Goal: Task Accomplishment & Management: Manage account settings

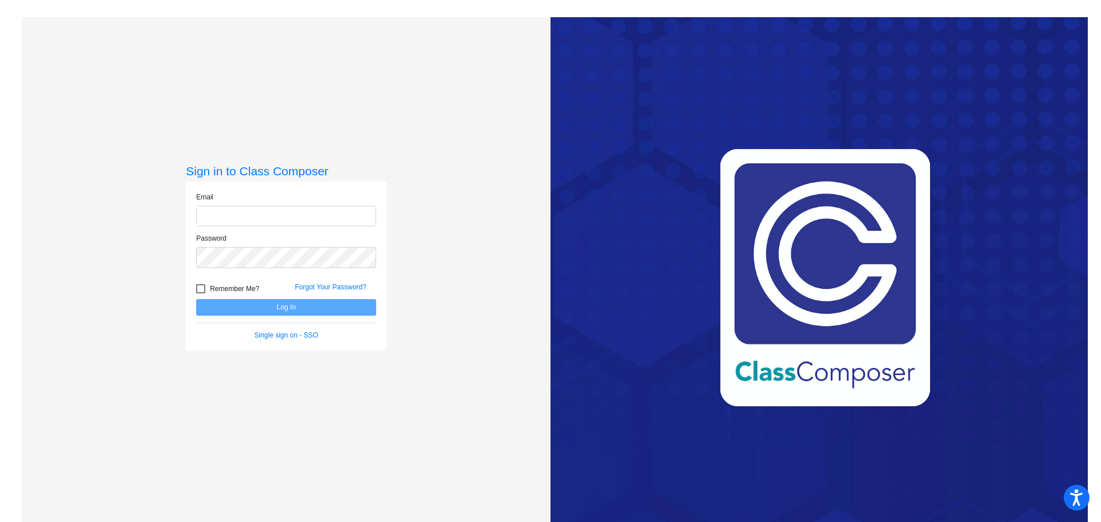
click at [209, 221] on input "email" at bounding box center [286, 216] width 180 height 21
type input "[EMAIL_ADDRESS][DOMAIN_NAME]"
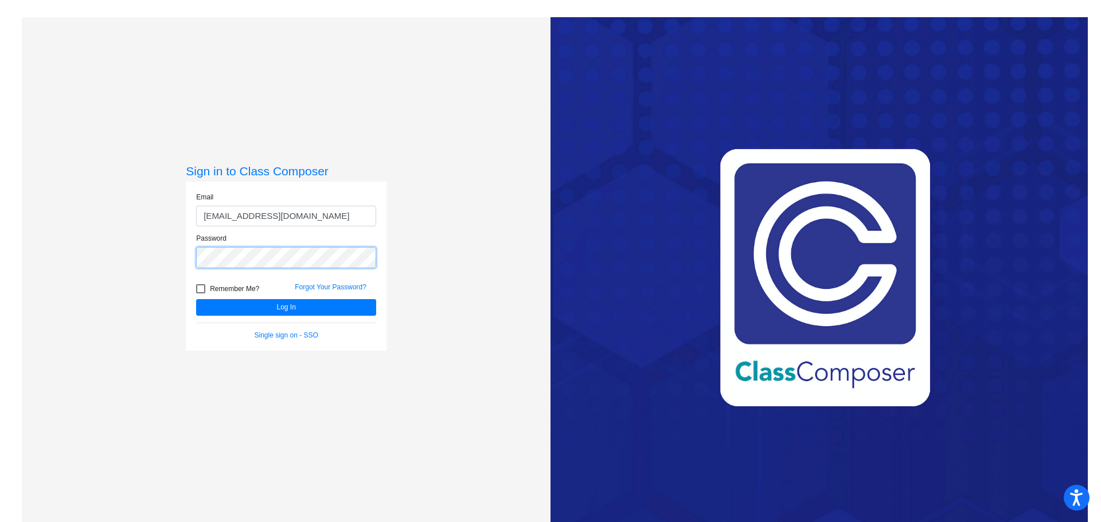
click at [196, 299] on button "Log In" at bounding box center [286, 307] width 180 height 17
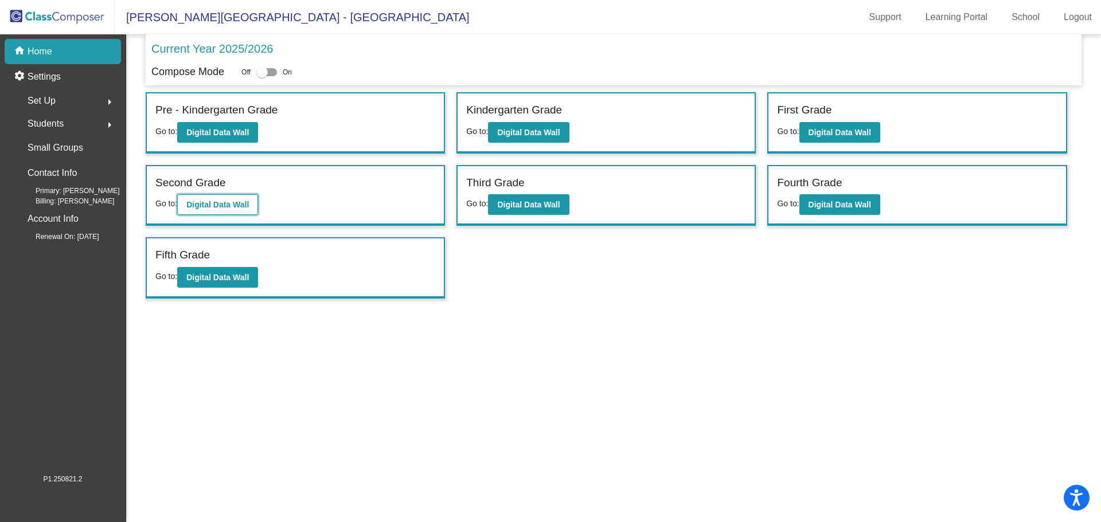
click at [225, 205] on b "Digital Data Wall" at bounding box center [217, 204] width 62 height 9
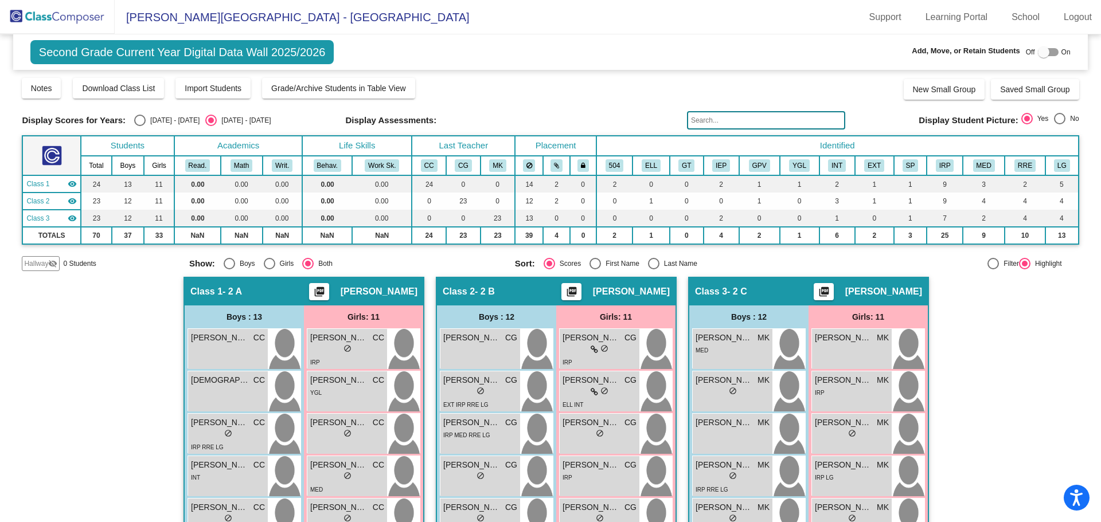
click at [1040, 52] on div at bounding box center [1043, 51] width 11 height 11
checkbox input "true"
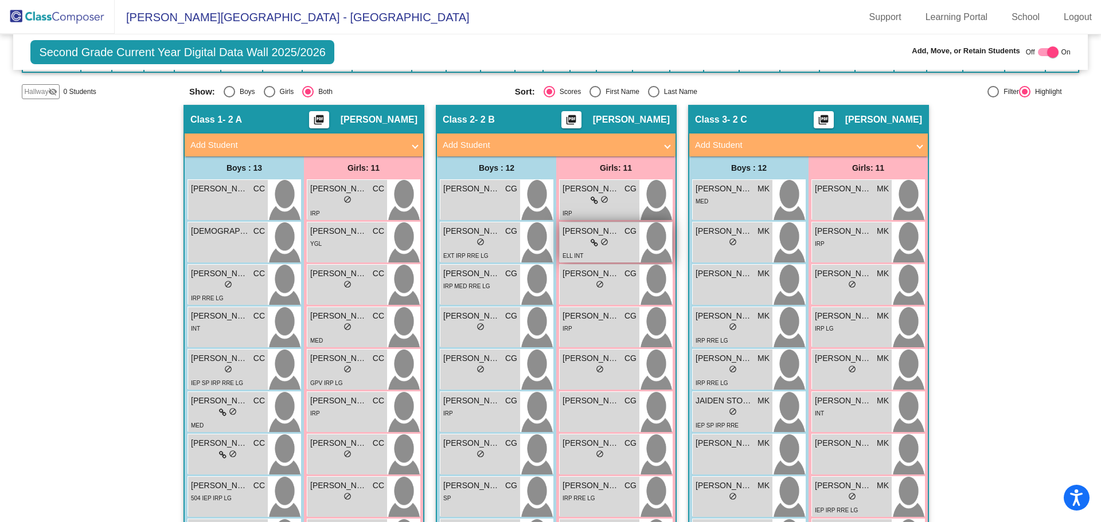
scroll to position [57, 0]
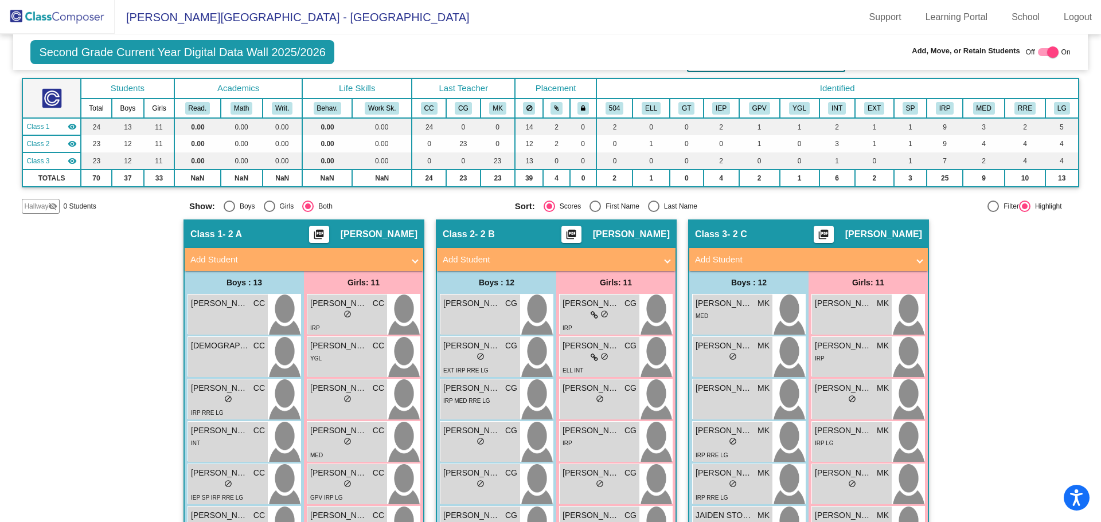
click at [649, 257] on mat-panel-title "Add Student" at bounding box center [549, 259] width 213 height 13
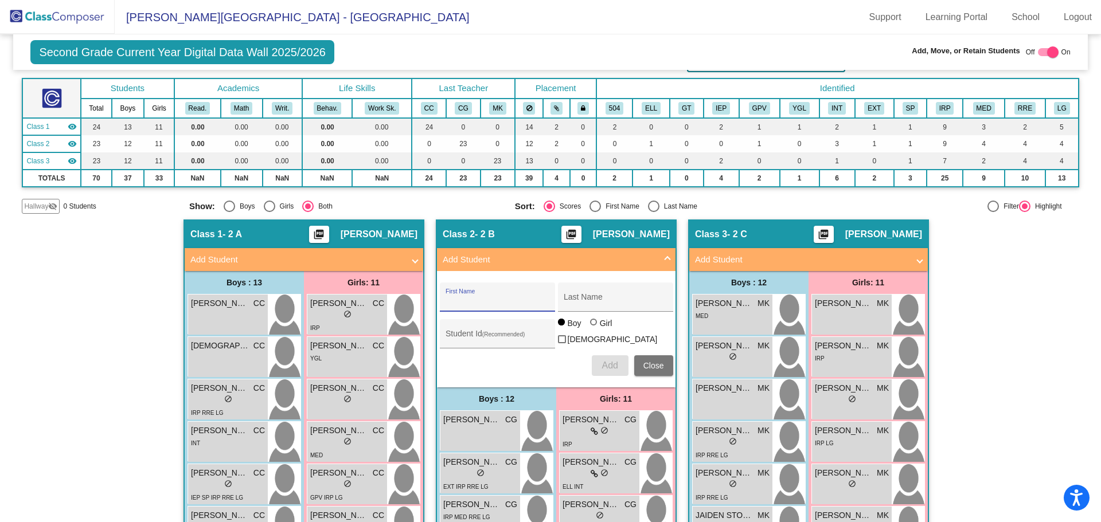
click at [519, 298] on input "First Name" at bounding box center [496, 301] width 103 height 9
click at [529, 298] on input "First Name" at bounding box center [496, 301] width 103 height 9
type input "LOLA"
type input "[PERSON_NAME]"
type input "1360987"
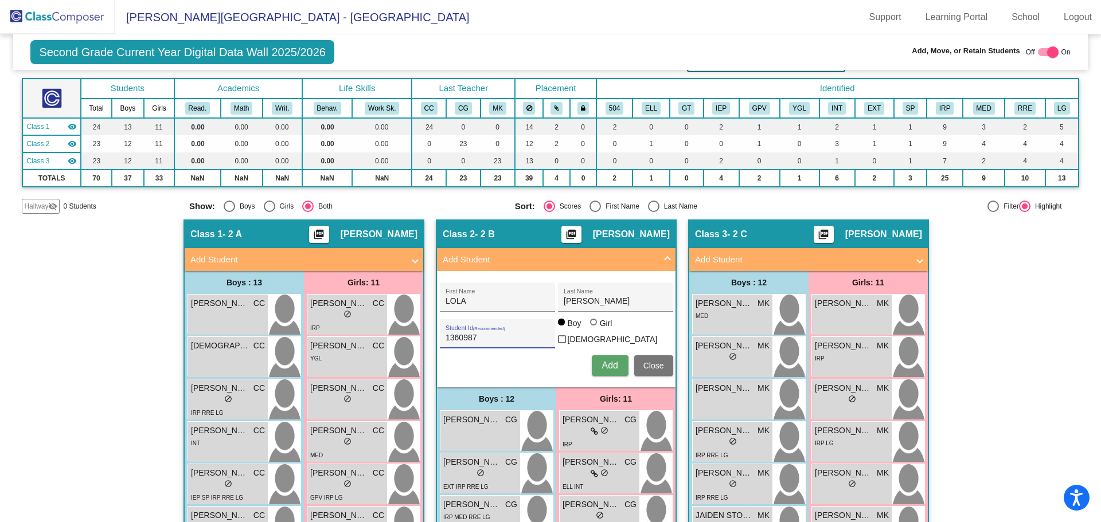
click at [592, 326] on div at bounding box center [593, 322] width 7 height 7
click at [594, 328] on input "Girl" at bounding box center [594, 328] width 1 height 1
radio input "true"
click at [605, 365] on span "Add" at bounding box center [609, 366] width 16 height 10
click at [643, 361] on span "Close" at bounding box center [653, 365] width 21 height 9
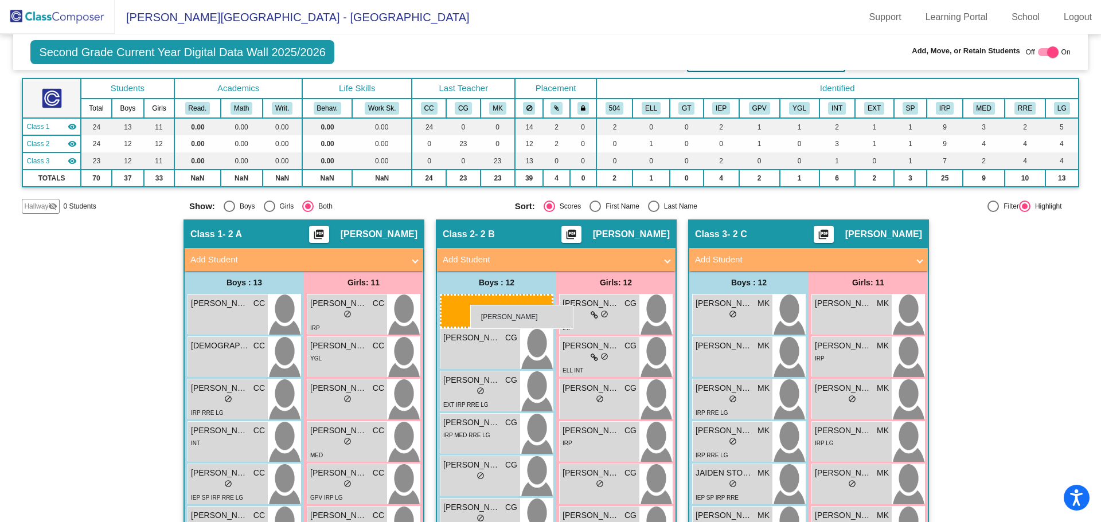
drag, startPoint x: 725, startPoint y: 310, endPoint x: 470, endPoint y: 305, distance: 254.6
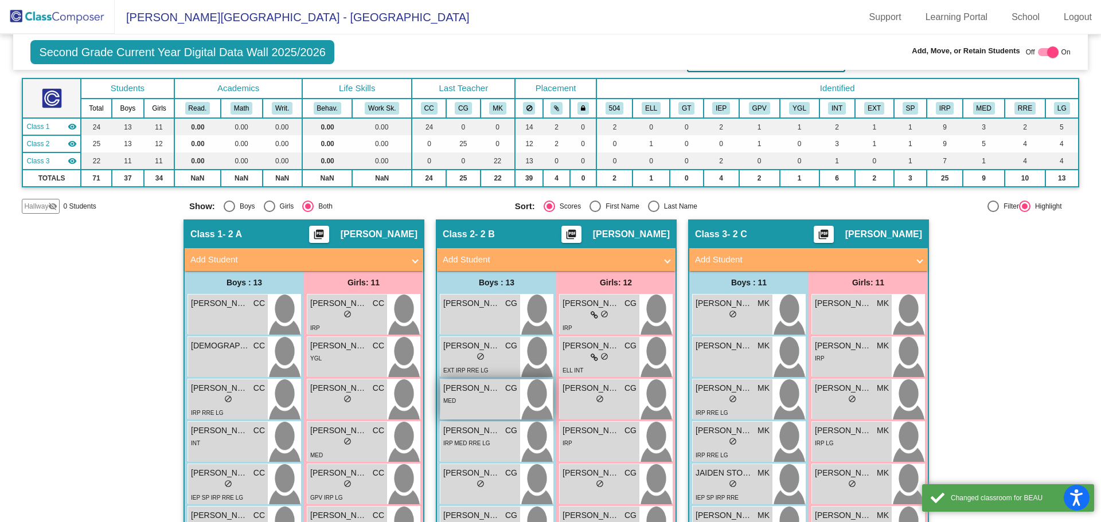
click at [479, 401] on div "MED" at bounding box center [480, 400] width 74 height 12
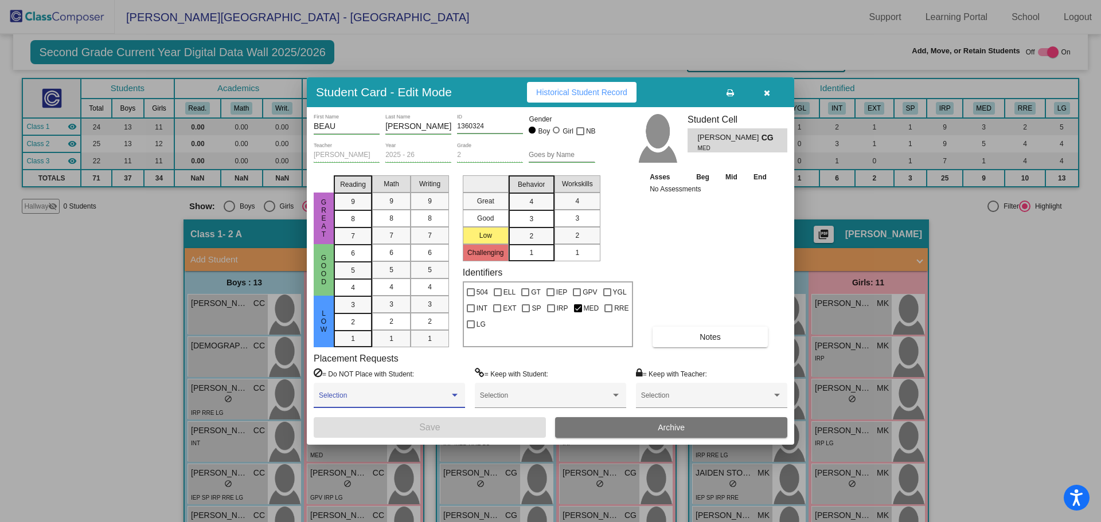
click at [412, 397] on span at bounding box center [384, 400] width 131 height 8
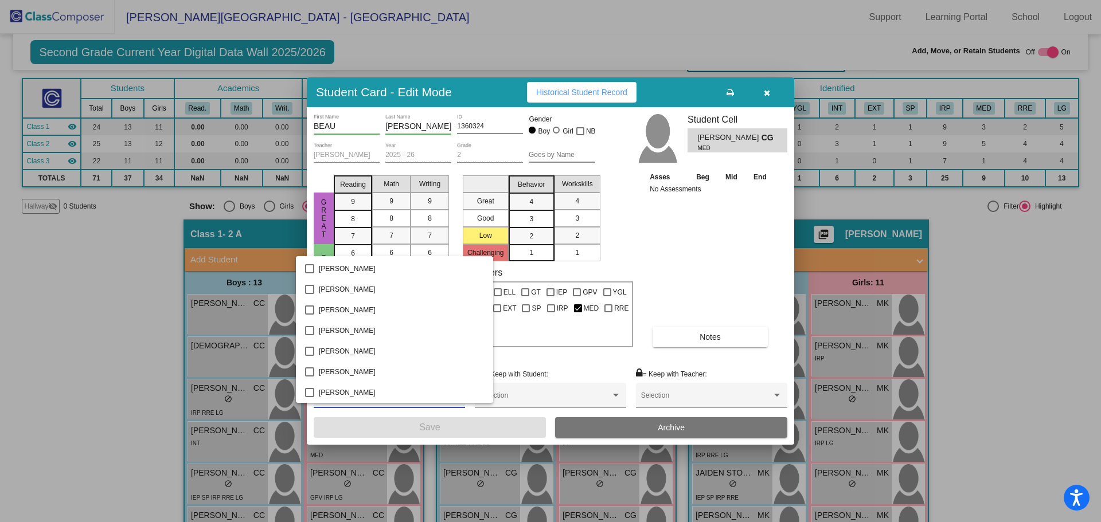
scroll to position [344, 0]
click at [521, 358] on div at bounding box center [550, 261] width 1101 height 522
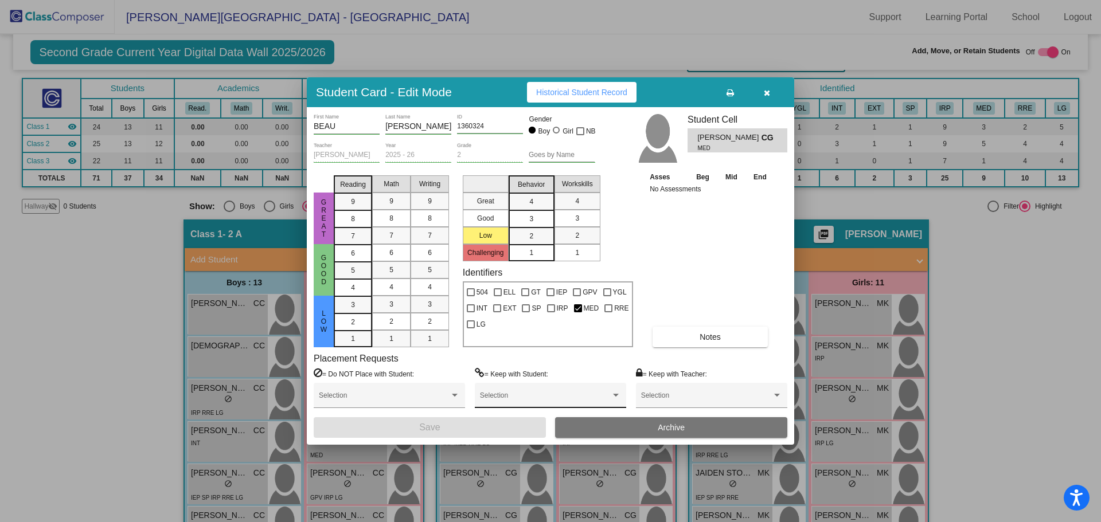
click at [512, 398] on span at bounding box center [545, 400] width 131 height 8
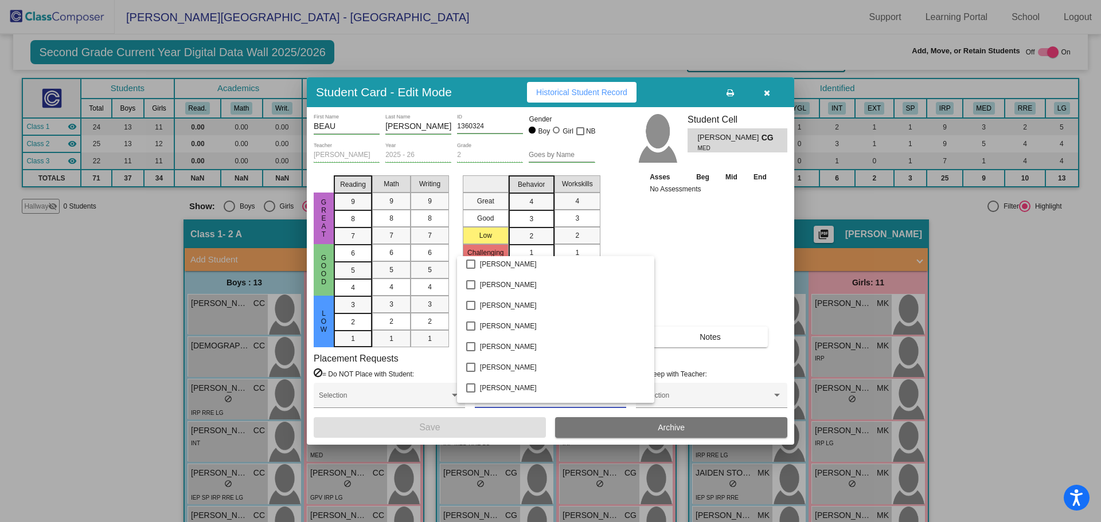
scroll to position [803, 0]
click at [471, 392] on mat-pseudo-checkbox at bounding box center [470, 392] width 9 height 9
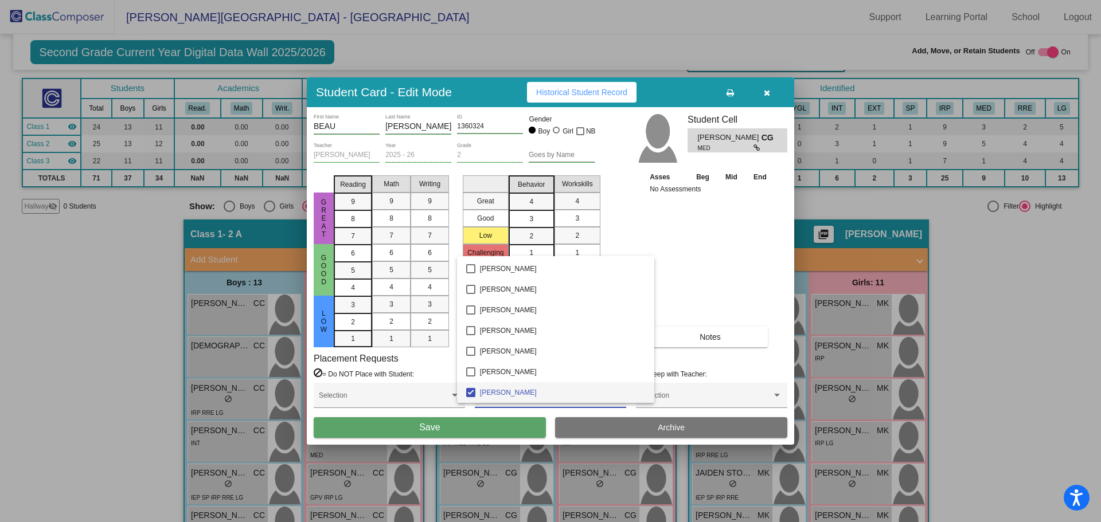
click at [476, 424] on div at bounding box center [550, 261] width 1101 height 522
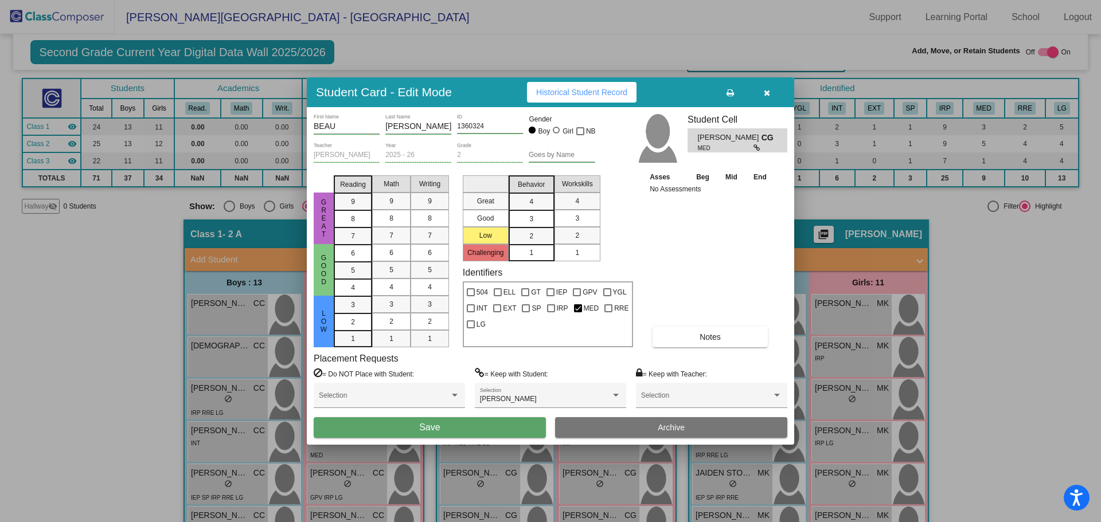
click at [698, 339] on button "Notes" at bounding box center [709, 337] width 115 height 21
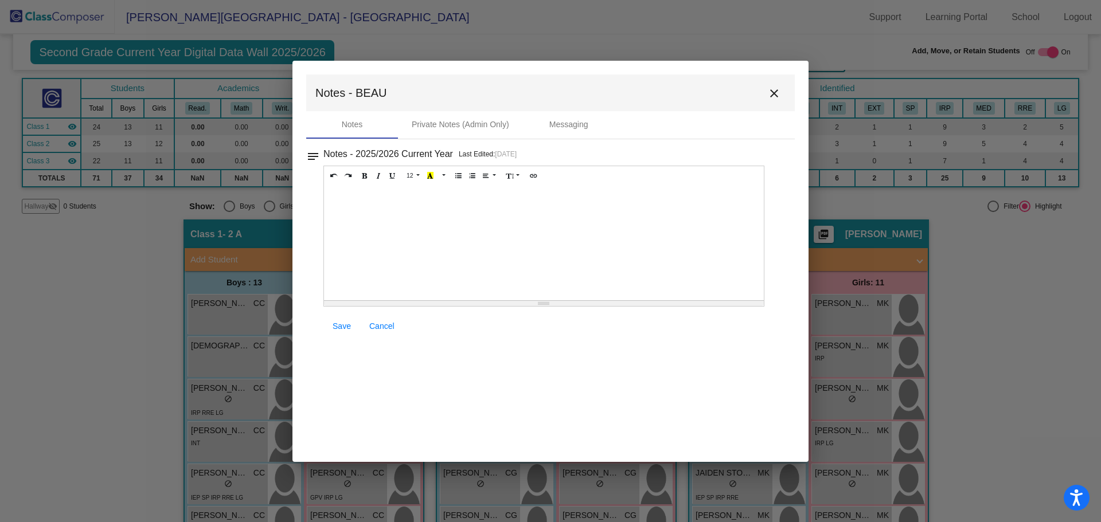
click at [364, 215] on div at bounding box center [544, 243] width 440 height 115
drag, startPoint x: 515, startPoint y: 199, endPoint x: 330, endPoint y: 199, distance: 185.7
click at [330, 199] on div "DOG ALLERGY - DOG PLACEMENT CONCERN" at bounding box center [544, 243] width 440 height 115
copy div "DOG ALLERGY - DOG PLACEMENT CONCERN"
click at [409, 244] on div "DOG ALLERGY - DOG PLACEMENT CONCERN" at bounding box center [544, 243] width 440 height 115
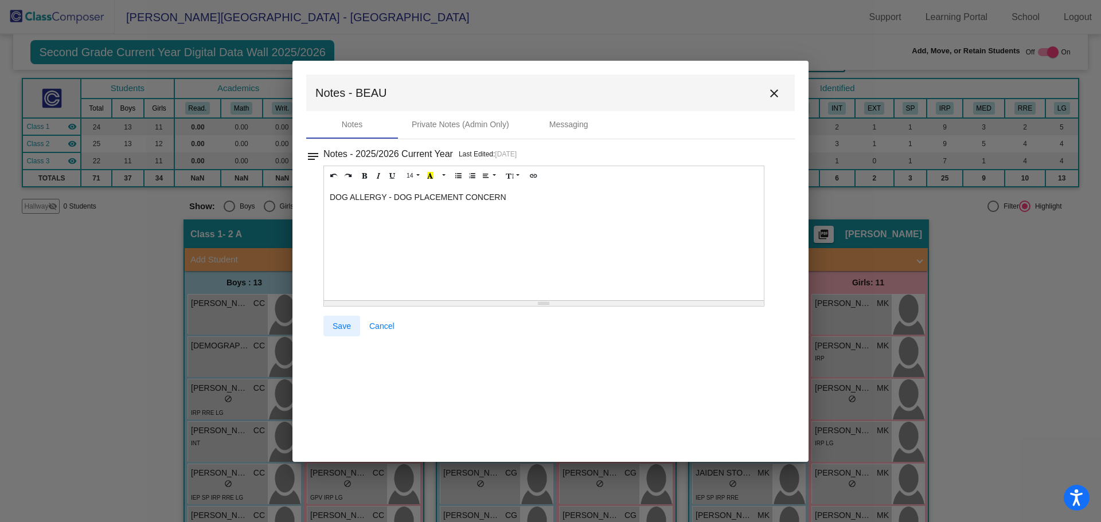
click at [346, 326] on span "Save" at bounding box center [341, 326] width 18 height 9
click at [342, 323] on span "Save" at bounding box center [341, 326] width 18 height 9
click at [777, 95] on mat-icon "close" at bounding box center [774, 94] width 14 height 14
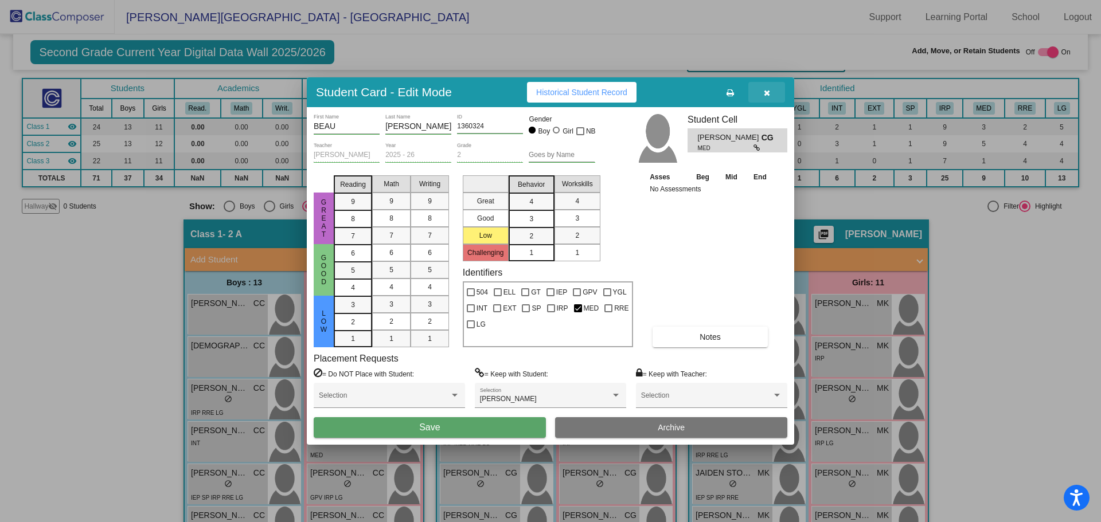
click at [769, 92] on icon "button" at bounding box center [767, 93] width 6 height 8
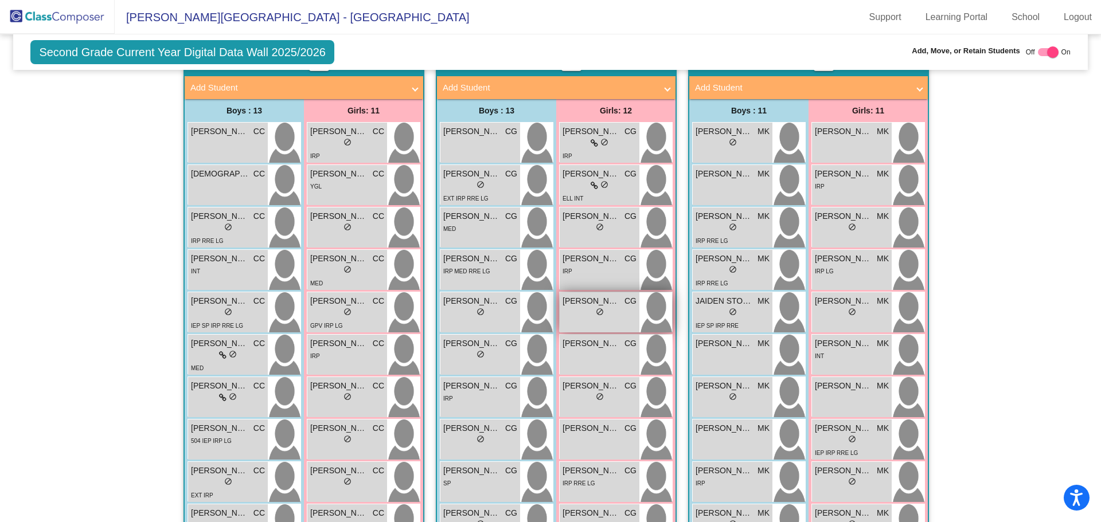
scroll to position [287, 0]
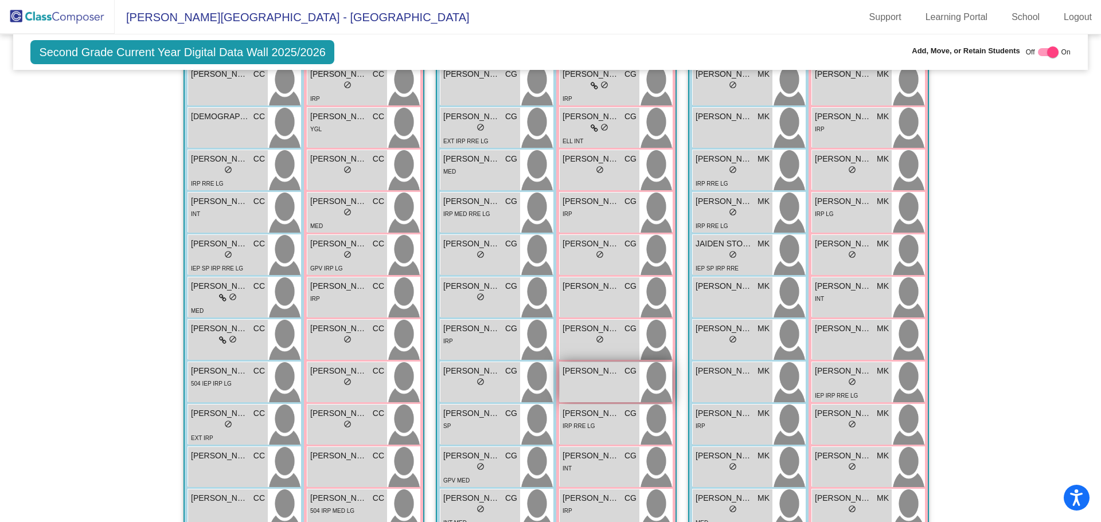
click at [602, 377] on span "[PERSON_NAME]" at bounding box center [590, 371] width 57 height 12
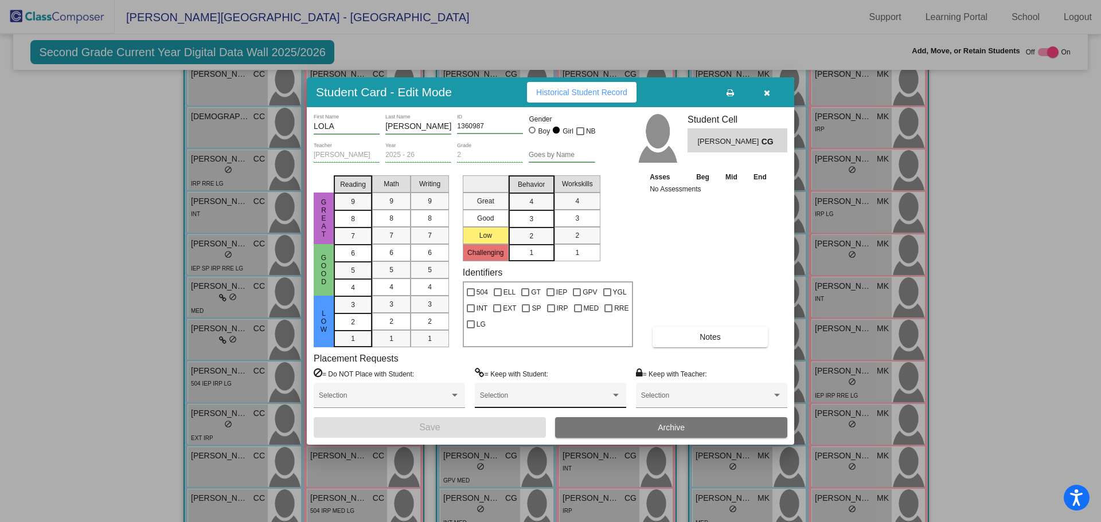
click at [542, 398] on span at bounding box center [545, 400] width 131 height 8
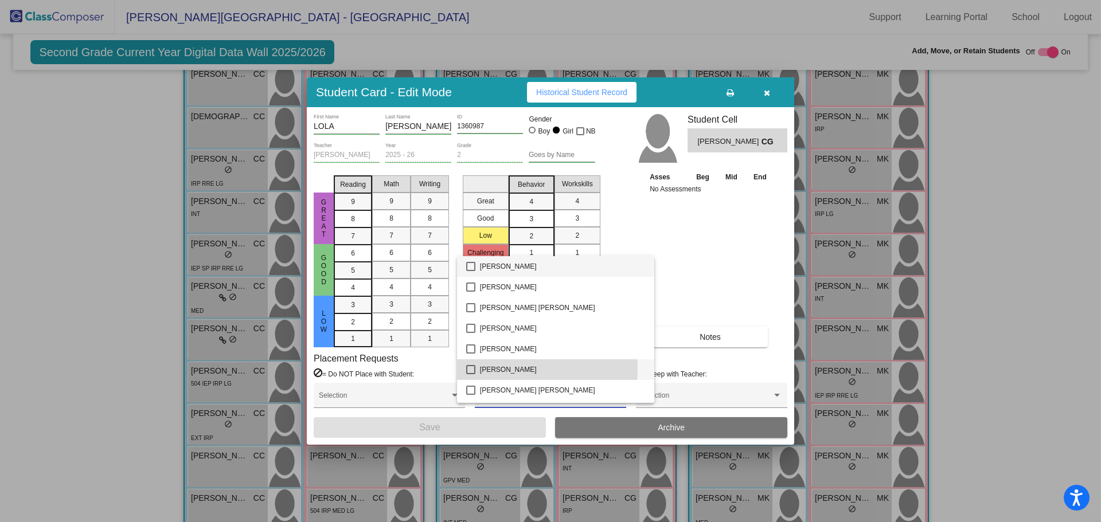
click at [470, 368] on mat-pseudo-checkbox at bounding box center [470, 369] width 9 height 9
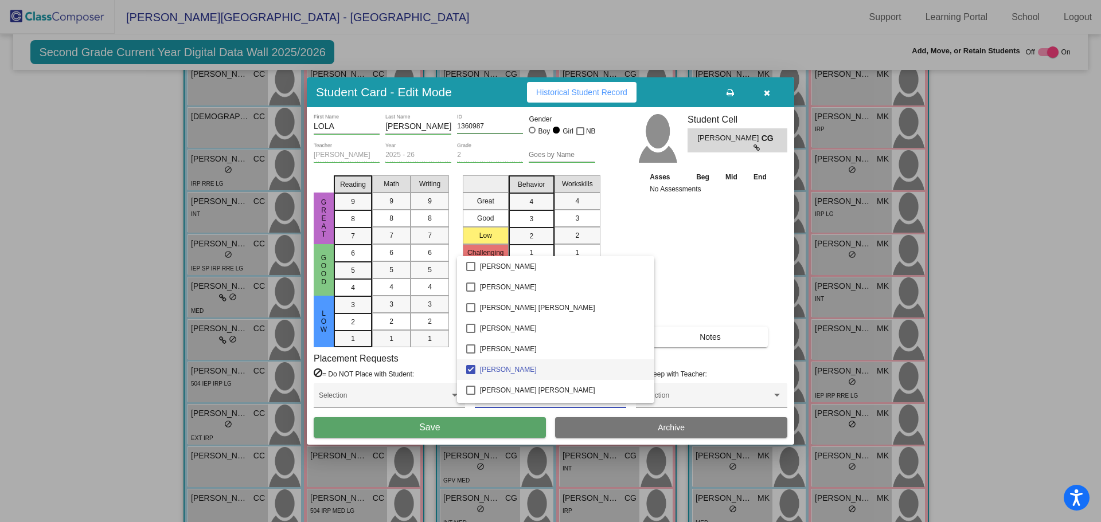
click at [460, 432] on div at bounding box center [550, 261] width 1101 height 522
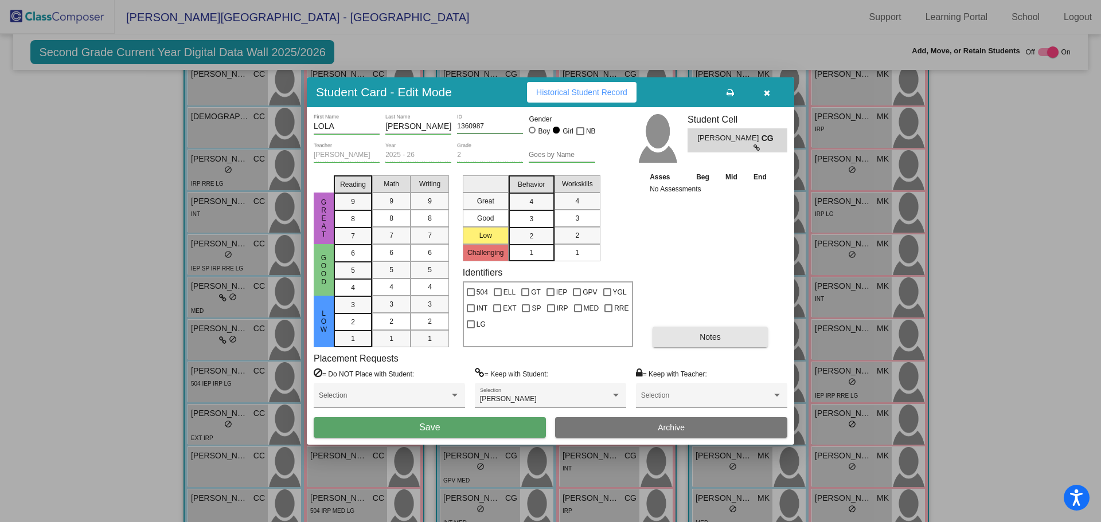
click at [700, 329] on button "Notes" at bounding box center [709, 337] width 115 height 21
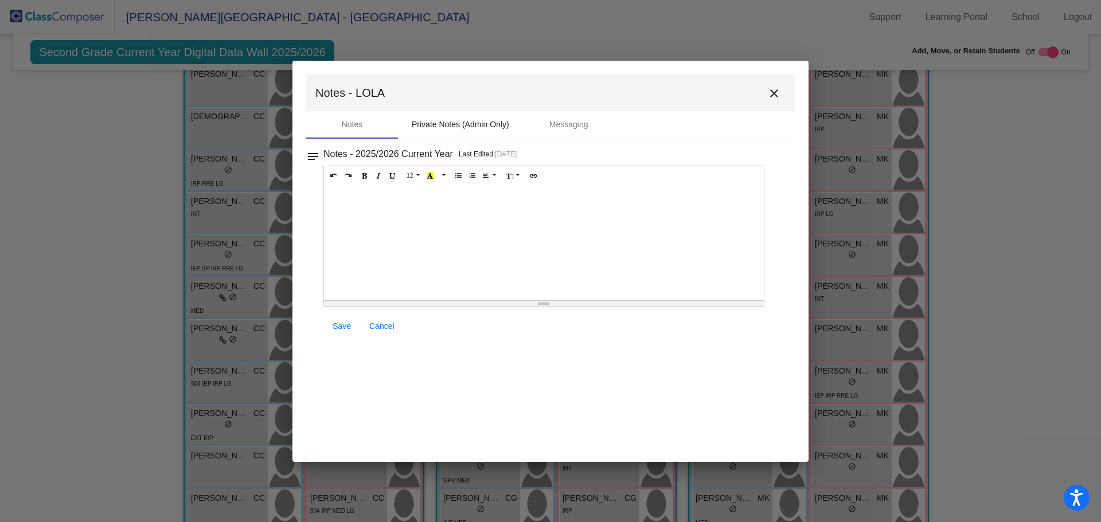
click at [459, 123] on div "Private Notes (Admin Only)" at bounding box center [460, 125] width 97 height 12
click at [363, 128] on div "Notes" at bounding box center [352, 125] width 92 height 28
click at [344, 214] on div at bounding box center [544, 243] width 440 height 115
paste div
click at [338, 330] on span "Save" at bounding box center [341, 326] width 18 height 9
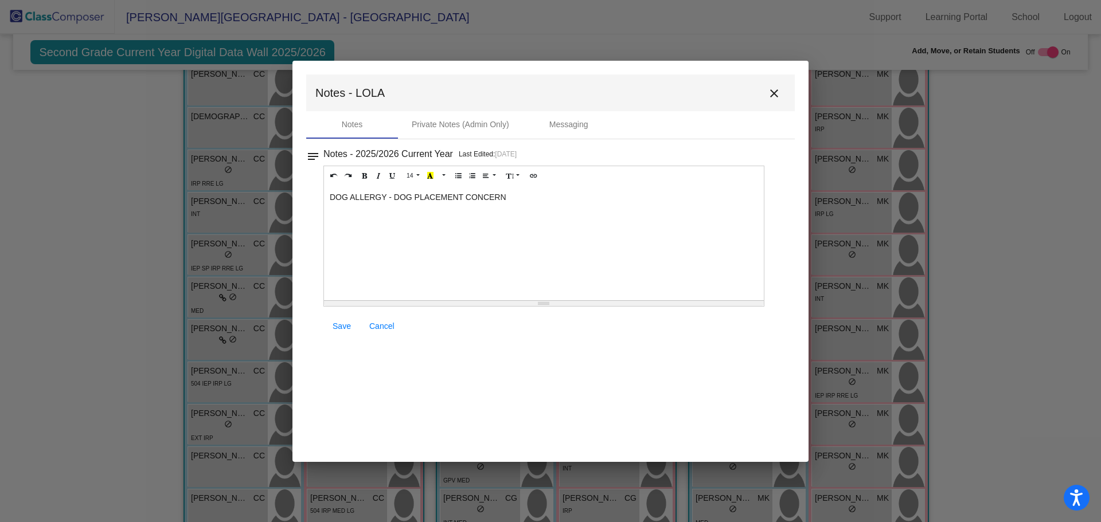
click at [774, 91] on mat-icon "close" at bounding box center [774, 94] width 14 height 14
